Goal: Answer question/provide support: Share knowledge or assist other users

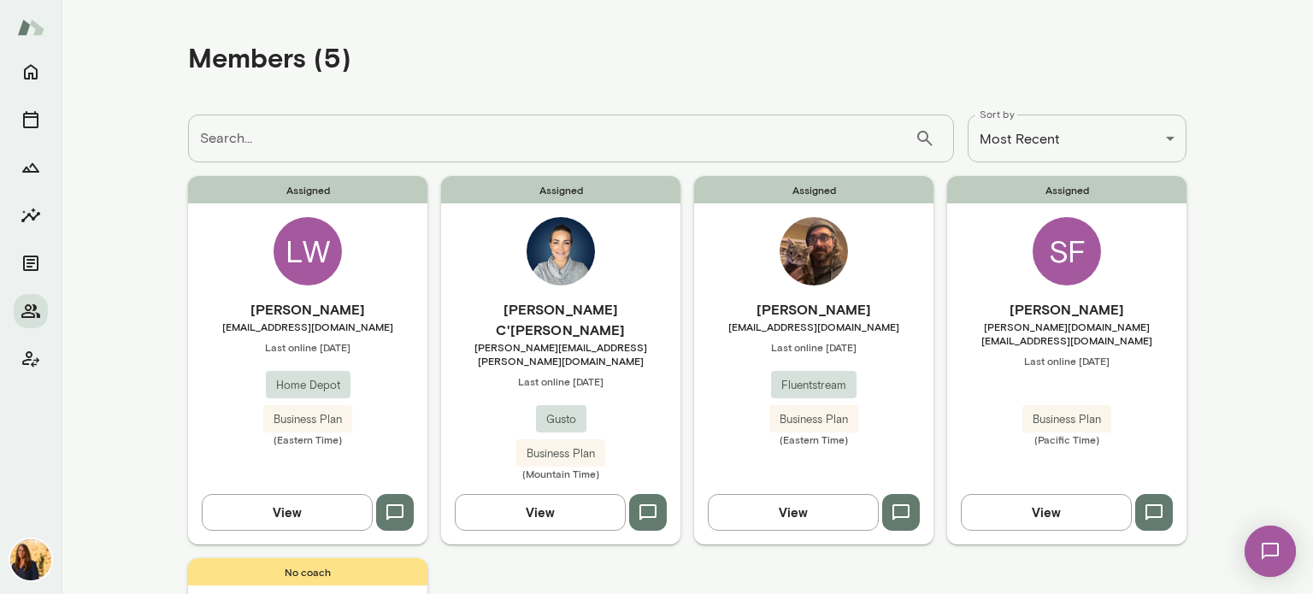
scroll to position [93, 0]
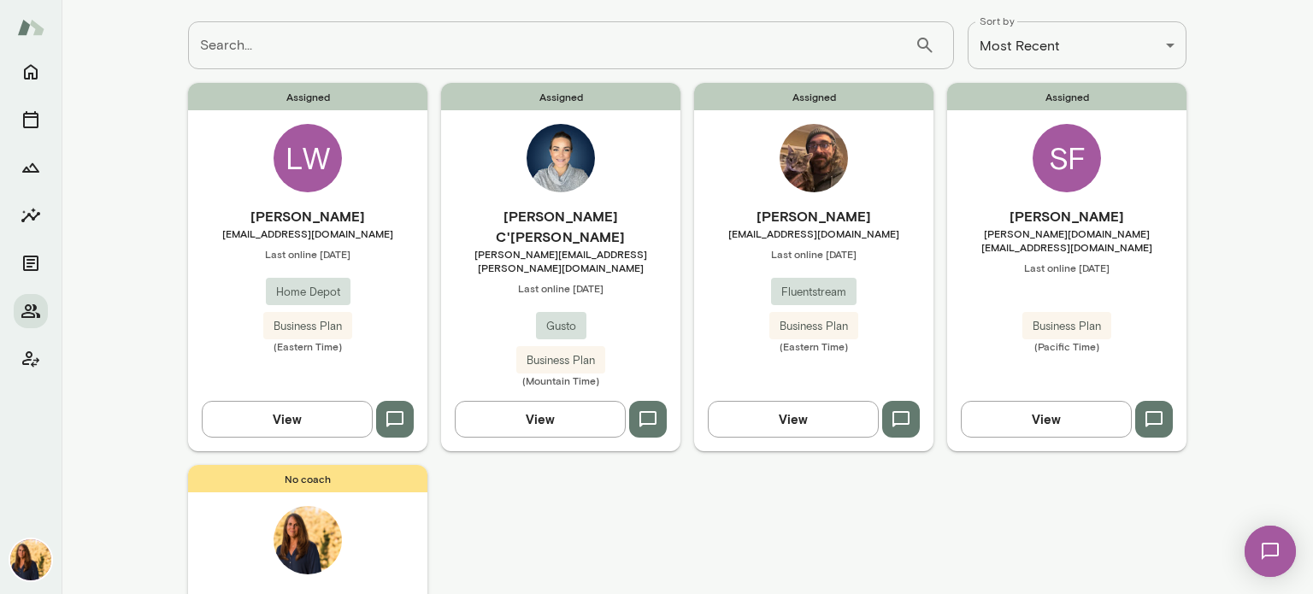
click at [1110, 267] on div "[PERSON_NAME] [DOMAIN_NAME][EMAIL_ADDRESS][DOMAIN_NAME] Last online [DATE] Busi…" at bounding box center [1066, 279] width 239 height 147
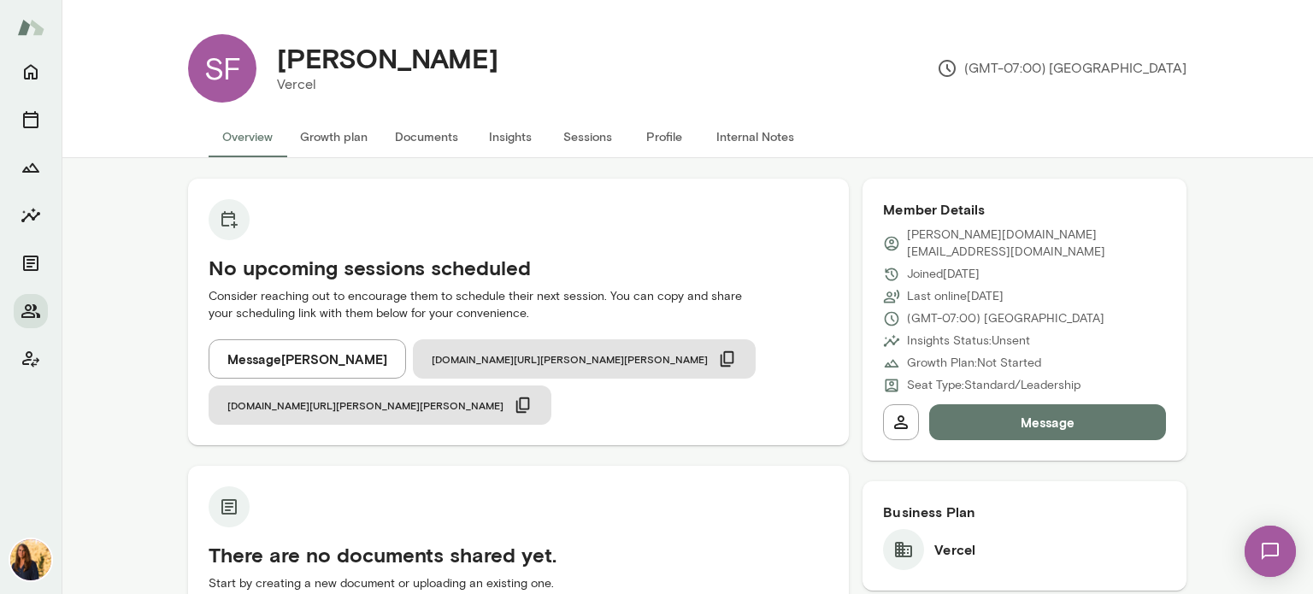
click at [1110, 267] on div "[PERSON_NAME][DOMAIN_NAME][EMAIL_ADDRESS][DOMAIN_NAME] Joined [DATE] Last onlin…" at bounding box center [1024, 309] width 283 height 167
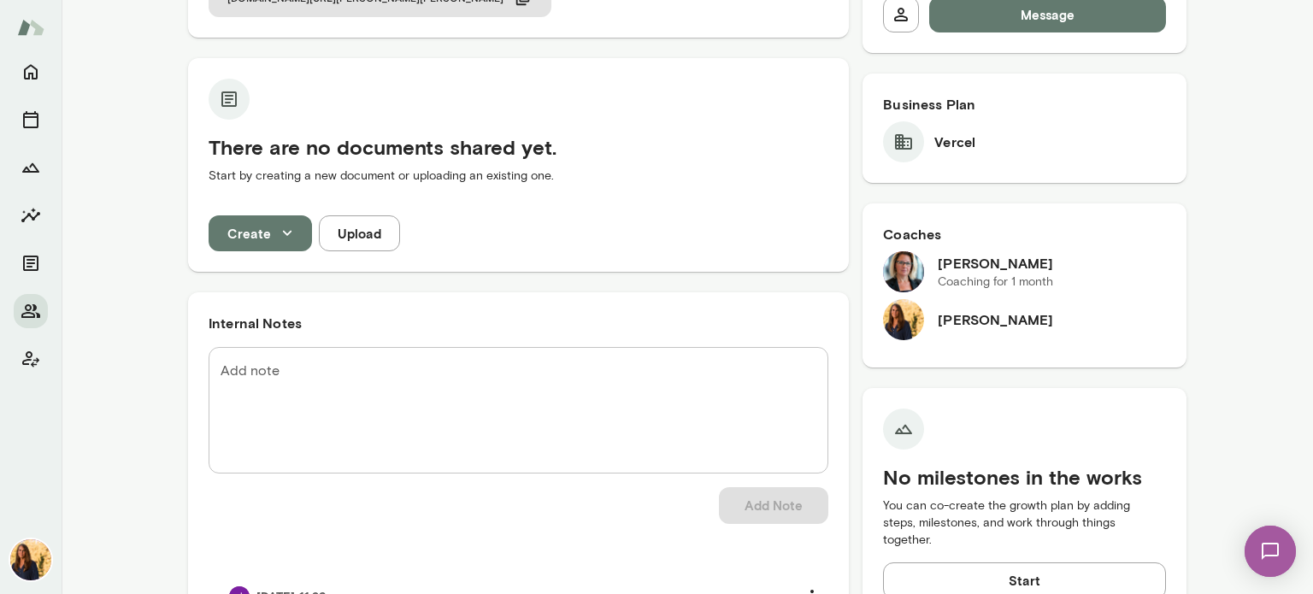
scroll to position [410, 0]
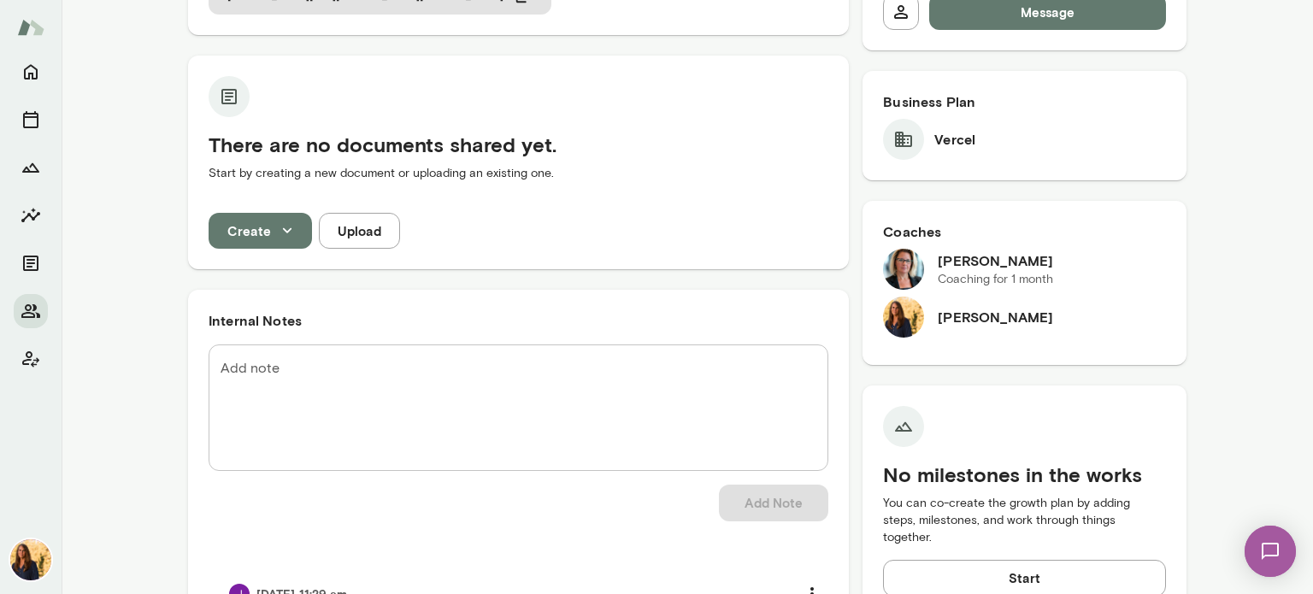
click at [901, 250] on img at bounding box center [903, 269] width 41 height 41
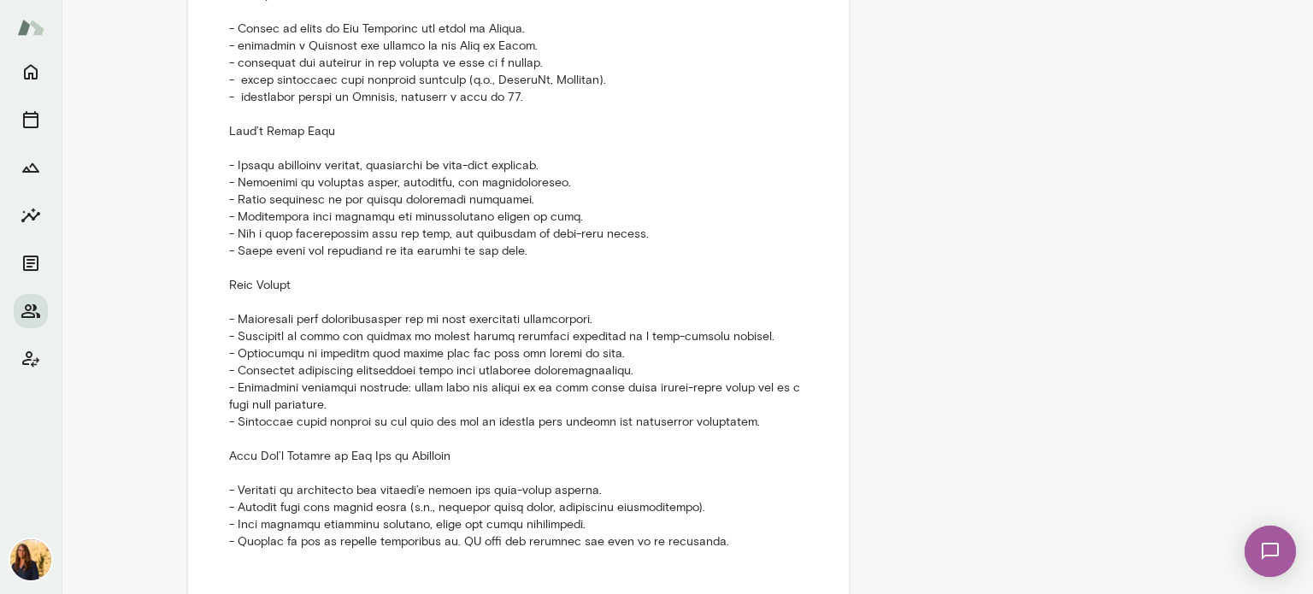
scroll to position [1057, 0]
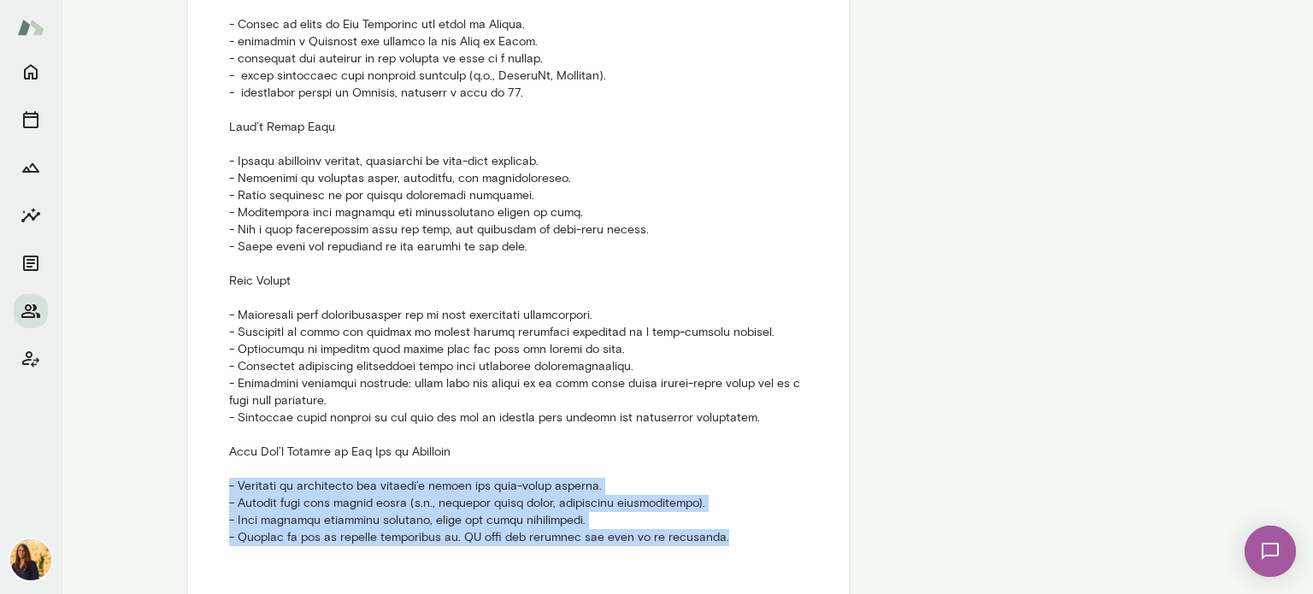
drag, startPoint x: 702, startPoint y: 489, endPoint x: 222, endPoint y: 443, distance: 482.5
click at [229, 443] on p at bounding box center [518, 264] width 579 height 565
copy p "- Guidance on navigating the company’s unique and fast-paced culture. - Support…"
